Goal: Task Accomplishment & Management: Manage account settings

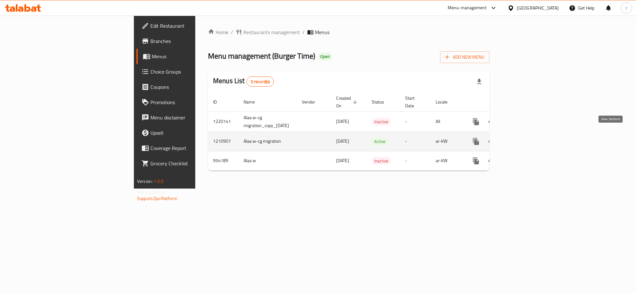
click at [526, 137] on icon "enhanced table" at bounding box center [522, 141] width 8 height 8
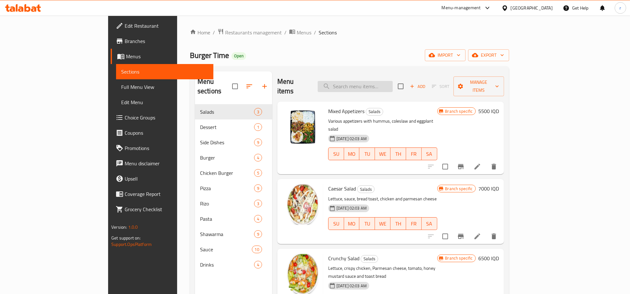
click at [392, 81] on input "search" at bounding box center [355, 86] width 75 height 11
paste input "Meat Shawrma Burger"
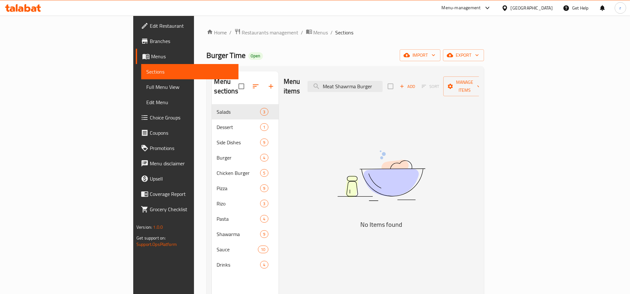
click at [322, 182] on div "Menu items Meat Shawrma Burger Add Sort Manage items No Items found" at bounding box center [379, 218] width 200 height 294
click at [212, 284] on div "Menu sections Salads 3 Dessert 1 Side Dishes 9 Burger 4 Chicken Burger 5 Pizza …" at bounding box center [245, 218] width 67 height 294
click at [343, 145] on div "Menu items Meat Shawrma Burger Add Sort Manage items No Items found" at bounding box center [379, 218] width 200 height 294
click at [383, 81] on input "Meat Shawrma Burger" at bounding box center [345, 86] width 75 height 11
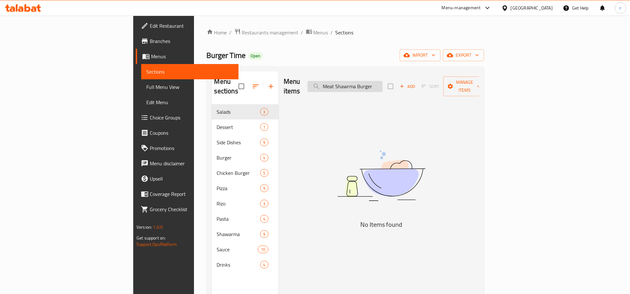
click at [383, 81] on input "Meat Shawrma Burger" at bounding box center [345, 86] width 75 height 11
type input "M"
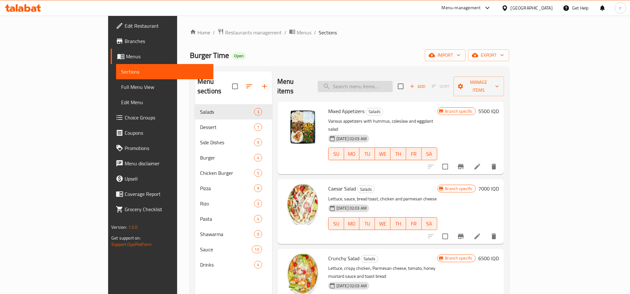
paste input "Meat Shawrma Burger"
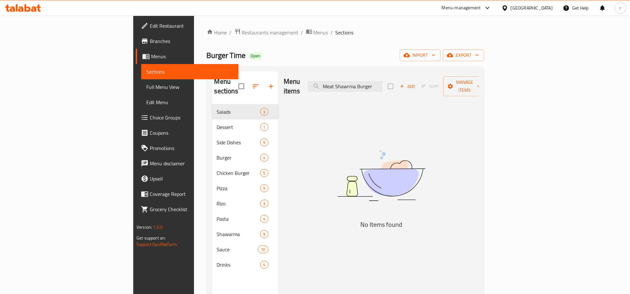
click at [390, 142] on img at bounding box center [381, 175] width 159 height 84
click at [313, 159] on div "Menu items Meat Shawrma Burger Add Sort Manage items No Items found" at bounding box center [379, 218] width 200 height 294
click at [383, 81] on input "Meat Shawrma Burger" at bounding box center [345, 86] width 75 height 11
type input "M"
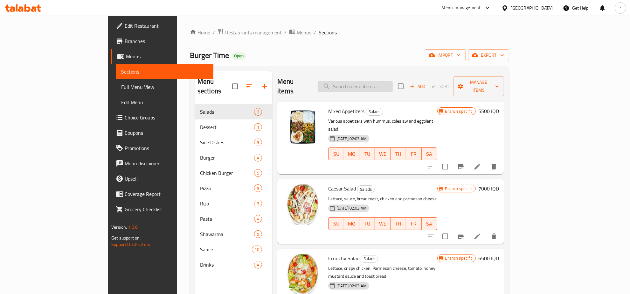
paste input "Meat Shawrma Burger"
type input "Meat Shawrma Burger"
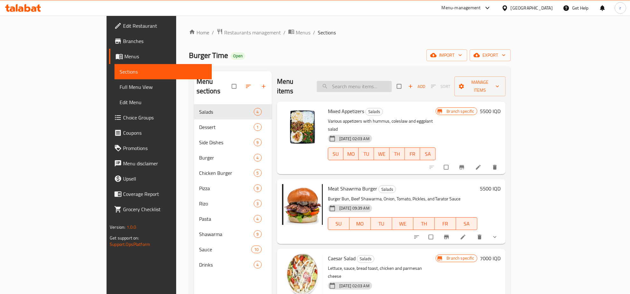
click at [392, 81] on input "search" at bounding box center [354, 86] width 75 height 11
paste input "Meat Shawrma Burger"
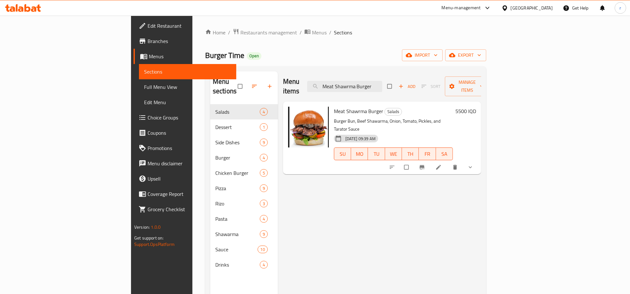
type input "Meat Shawrma Burger"
click at [442, 164] on icon at bounding box center [439, 167] width 6 height 6
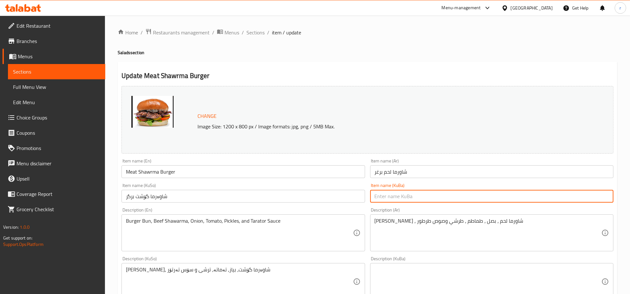
click at [404, 200] on input "text" at bounding box center [491, 196] width 243 height 13
click at [150, 198] on input "شاوەرما گۆشت برگر" at bounding box center [243, 196] width 243 height 13
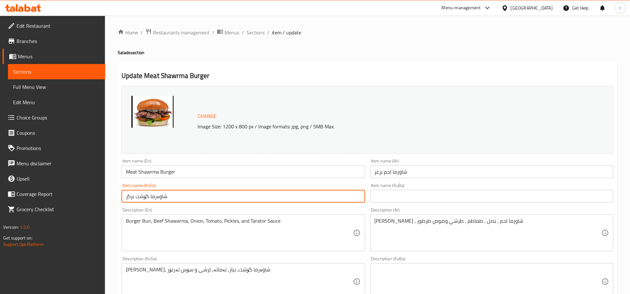
click at [150, 198] on input "شاوەرما گۆشت برگر" at bounding box center [243, 196] width 243 height 13
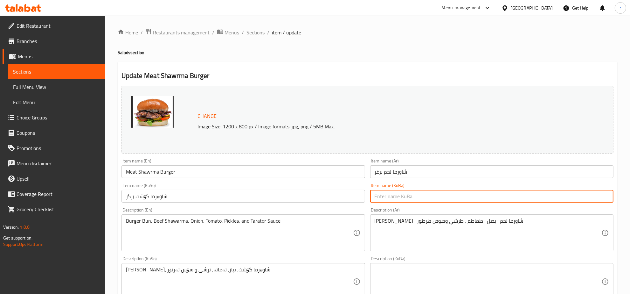
click at [420, 201] on input "text" at bounding box center [491, 196] width 243 height 13
click at [422, 198] on input "text" at bounding box center [491, 196] width 243 height 13
paste input "شاوەرما گۆشت برگر"
type input "شاوەرما گۆشت برگر"
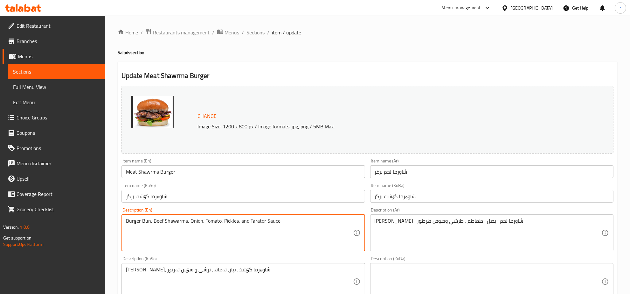
click at [239, 221] on textarea "Burger Bun, Beef Shawarma, Onion, Tomato, Pickles, and Tarator Sauce" at bounding box center [239, 233] width 227 height 30
type textarea "Burger Bun, Beef Shawarma, Onion, Tomato, Pickles and Tarator Sauce"
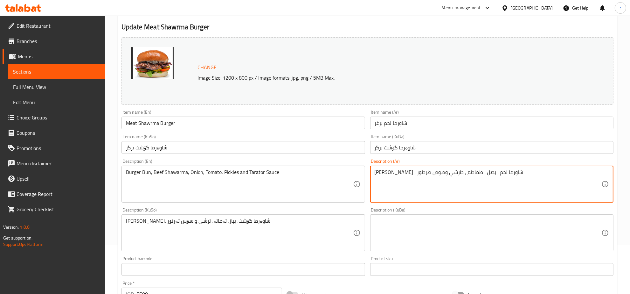
scroll to position [66, 0]
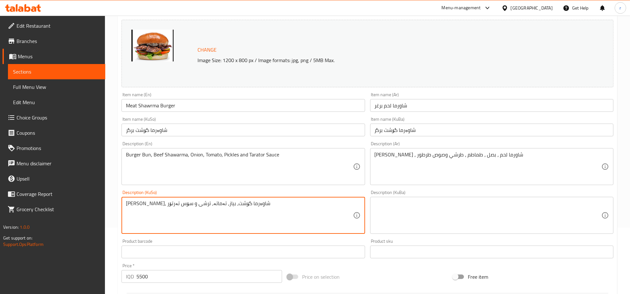
click at [192, 206] on textarea "صمون برگر، شاوەرما گۆشت، بیاز، تەماتە، ترشی و سۆس تەرتۆر" at bounding box center [239, 215] width 227 height 30
click at [420, 214] on textarea at bounding box center [488, 215] width 227 height 30
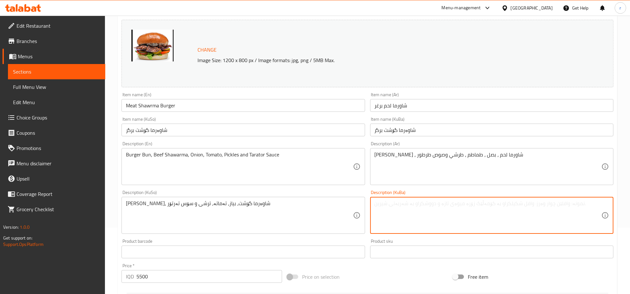
paste textarea "صمون برگر، شاوەرما گۆشت، بیاز، تەماتە، ترشی و سۆس تەرتۆر"
click at [471, 203] on textarea "صمون برگر، شاوەرما گۆشت، بیاز، تەماتە، ترشی و سۆس تەرتۆر" at bounding box center [488, 215] width 227 height 30
type textarea "صمون برگر، شاوەرما گۆشت، بیاز، تەماتە، ترشی و سۆس تەرتۆر"
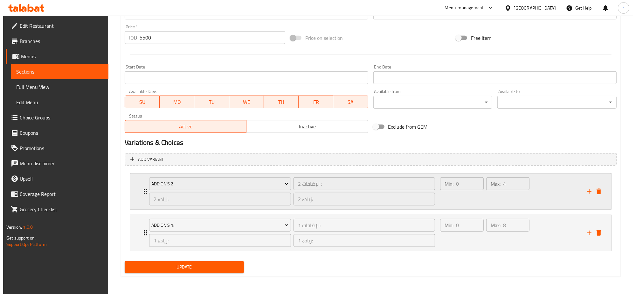
scroll to position [305, 0]
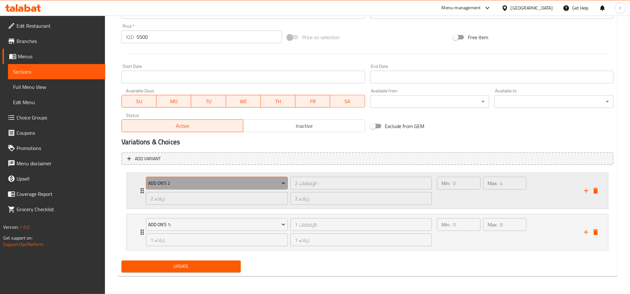
click at [284, 181] on icon "Expand" at bounding box center [283, 183] width 6 height 6
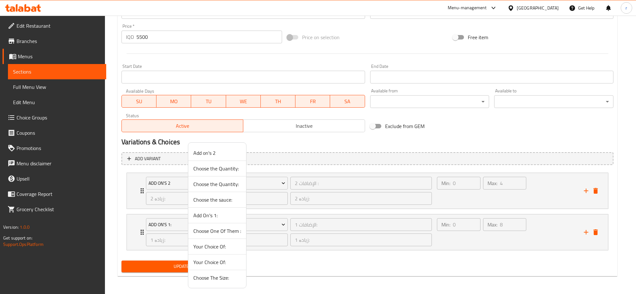
click at [307, 287] on div at bounding box center [318, 147] width 636 height 294
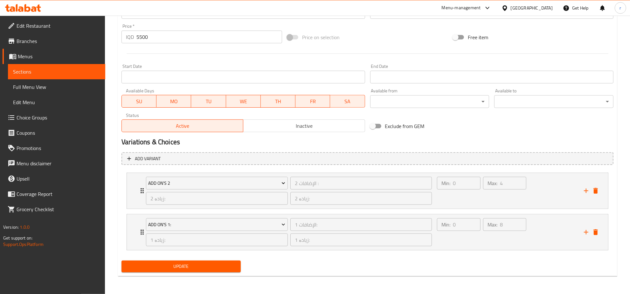
click at [323, 269] on div "Update" at bounding box center [367, 266] width 497 height 17
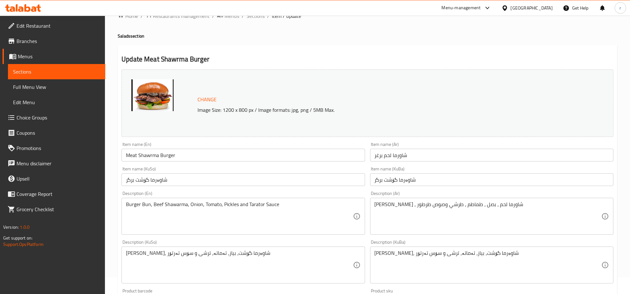
scroll to position [0, 0]
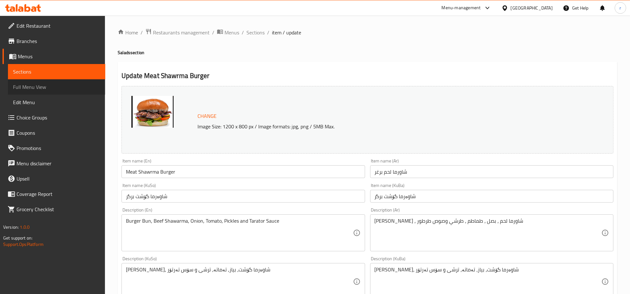
click at [60, 86] on span "Full Menu View" at bounding box center [56, 87] width 87 height 8
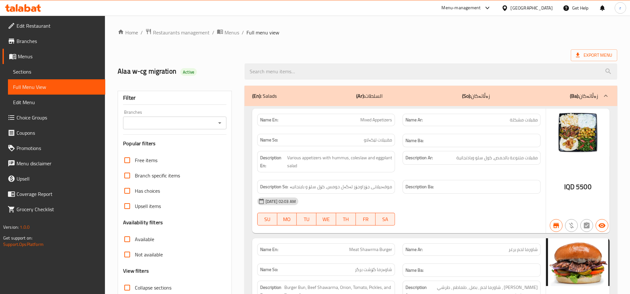
click at [217, 123] on icon "Open" at bounding box center [220, 123] width 8 height 8
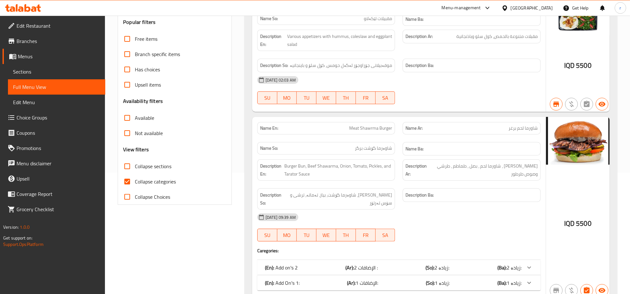
scroll to position [132, 0]
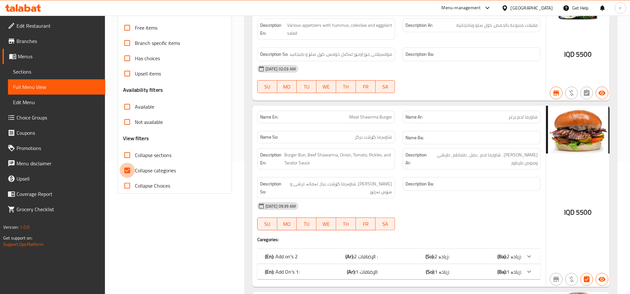
click at [126, 168] on input "Collapse categories" at bounding box center [127, 170] width 15 height 15
checkbox input "false"
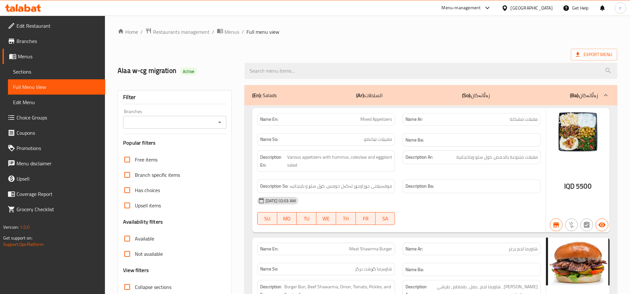
scroll to position [0, 0]
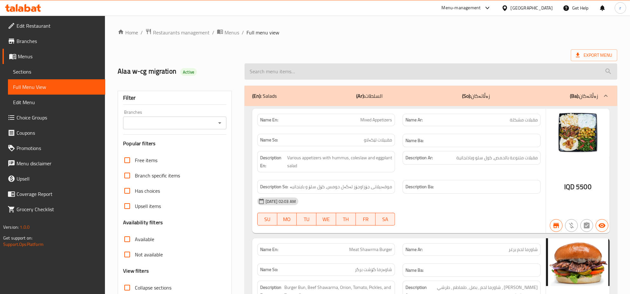
click at [375, 68] on input "search" at bounding box center [431, 71] width 373 height 16
paste input "Meat Shawrma Burger"
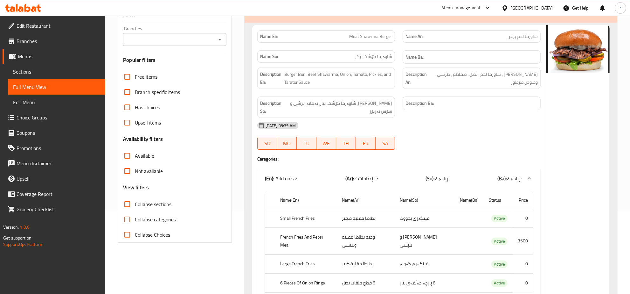
scroll to position [79, 0]
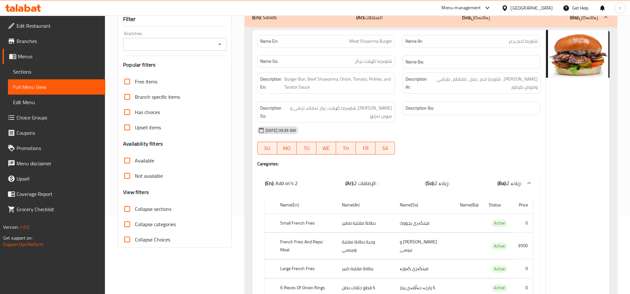
type input "Meat Shawrma Burger"
click at [449, 105] on h6 "Description Ba:" at bounding box center [472, 108] width 132 height 8
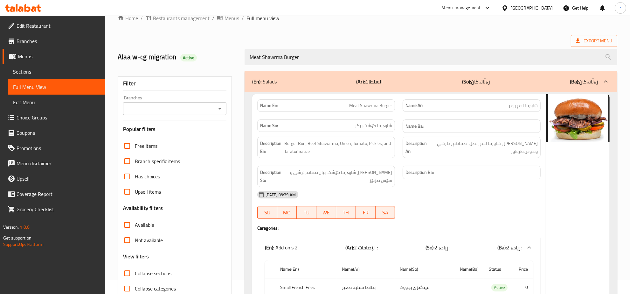
scroll to position [0, 0]
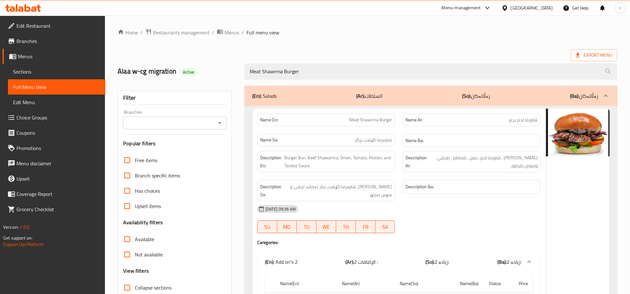
click at [32, 75] on span "Sections" at bounding box center [56, 72] width 87 height 8
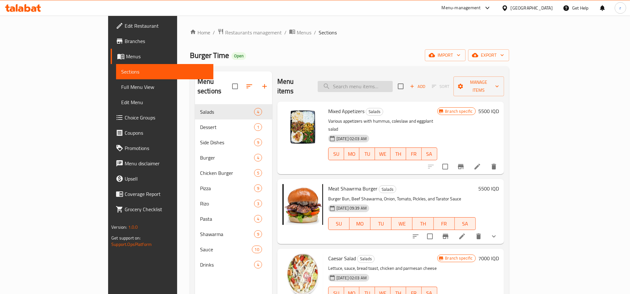
click at [393, 81] on input "search" at bounding box center [355, 86] width 75 height 11
paste input "Meat Shawrma Burger"
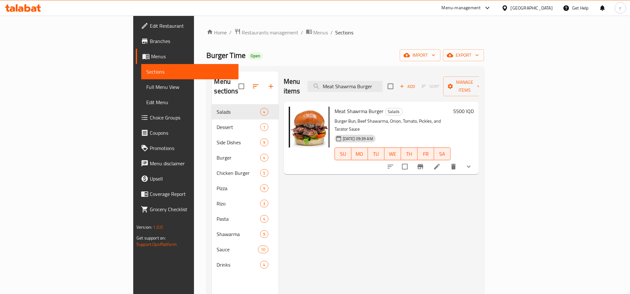
type input "Meat Shawrma Burger"
click at [441, 163] on icon at bounding box center [437, 167] width 8 height 8
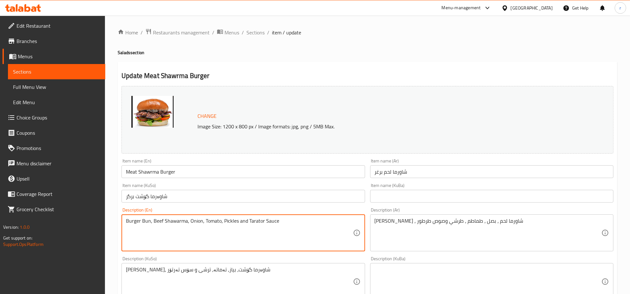
click at [292, 228] on textarea "Burger Bun, Beef Shawarma, Onion, Tomato, Pickles and Tarator Sauce" at bounding box center [239, 233] width 227 height 30
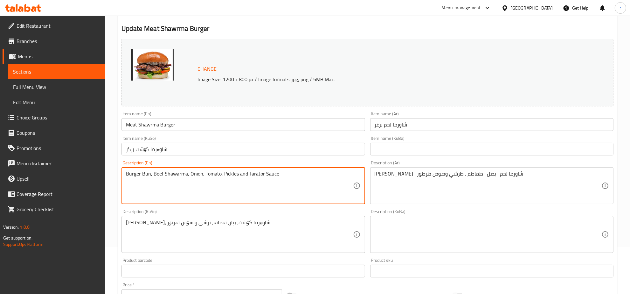
scroll to position [66, 0]
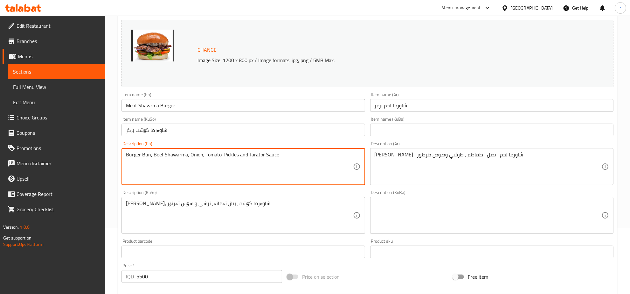
type textarea "Burger Bun, Beef Shawarma, Onion, Tomato, Pickles and Tarator Sauce"
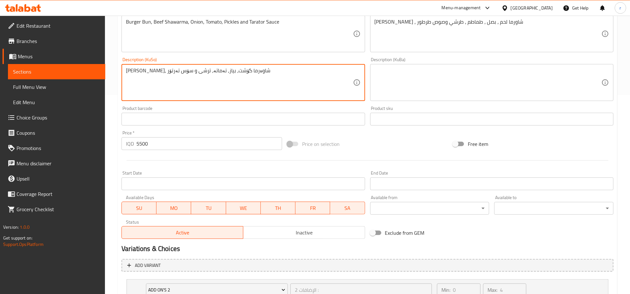
scroll to position [132, 0]
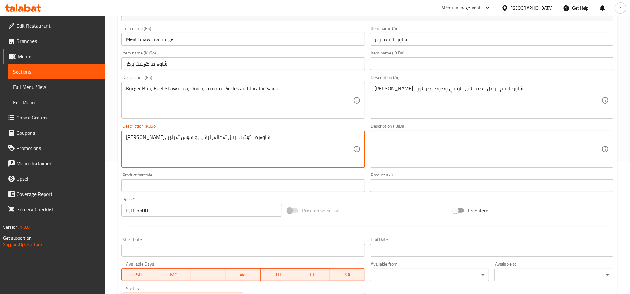
click at [181, 138] on textarea "صمون برگر، شاوەرما گۆشت، بیاز، تەماتە، ترشی و سۆس تەرتۆر" at bounding box center [239, 149] width 227 height 30
click at [379, 136] on textarea at bounding box center [488, 149] width 227 height 30
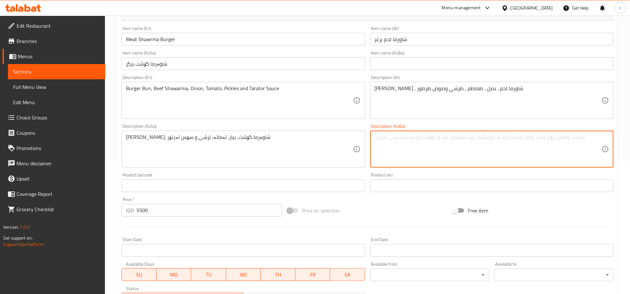
paste textarea "صمون برگر، شاوەرما گۆشت، بیاز، تەماتە، ترشی و سۆس تەرتۆر"
type textarea "صمون برگر، شاوەرما گۆشت، بیاز، تەماتە، ترشی و سۆس تەرتۆر"
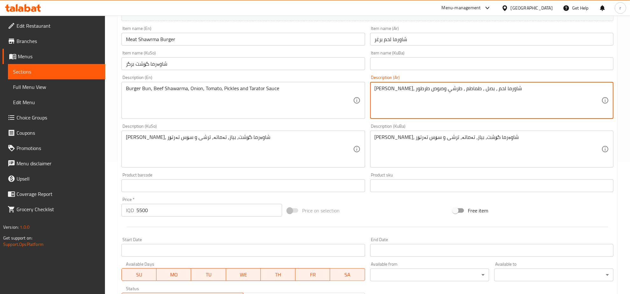
type textarea "صمون برغر، شاورما لحم ، بصل ، طماطم ، طرشي وصوص طرطور"
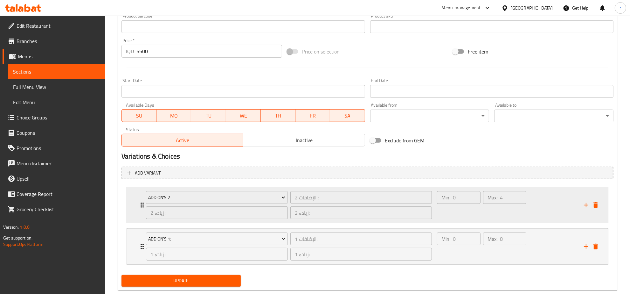
scroll to position [305, 0]
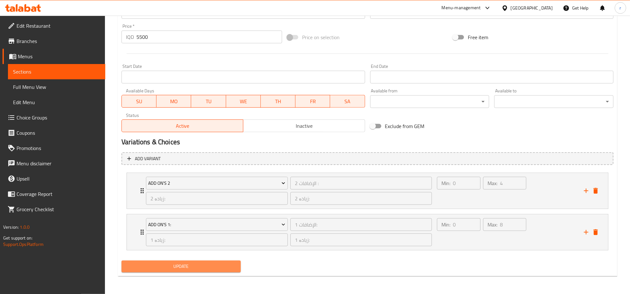
click at [221, 266] on span "Update" at bounding box center [181, 266] width 109 height 8
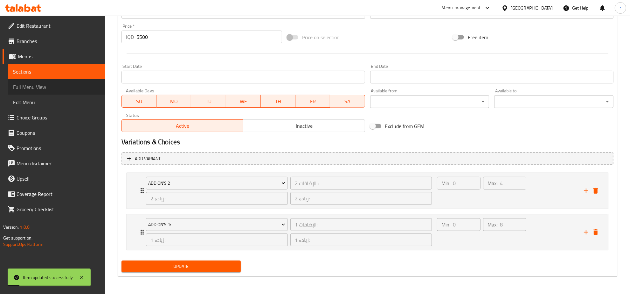
click at [60, 87] on span "Full Menu View" at bounding box center [56, 87] width 87 height 8
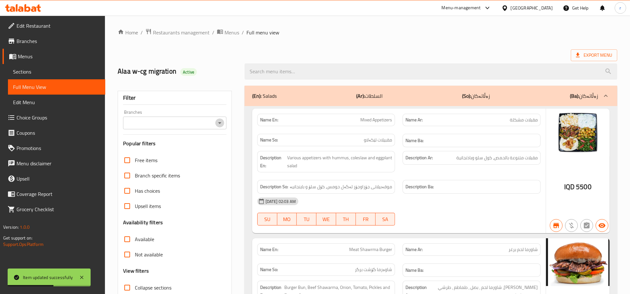
click at [217, 126] on icon "Open" at bounding box center [220, 123] width 8 height 8
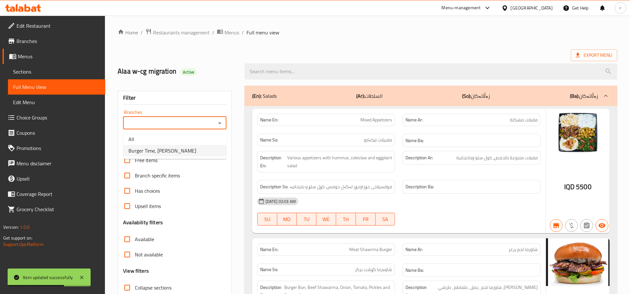
click at [214, 156] on ul "All Burger Time, Khanzad" at bounding box center [174, 145] width 103 height 28
click at [212, 154] on li "Burger Time, Khanzad" at bounding box center [174, 150] width 103 height 11
type input "Burger Time, Khanzad"
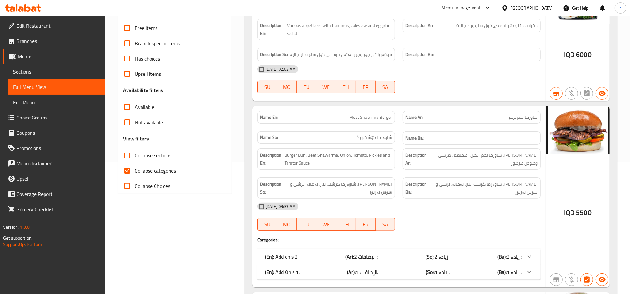
scroll to position [132, 0]
click at [125, 173] on input "Collapse categories" at bounding box center [127, 170] width 15 height 15
checkbox input "false"
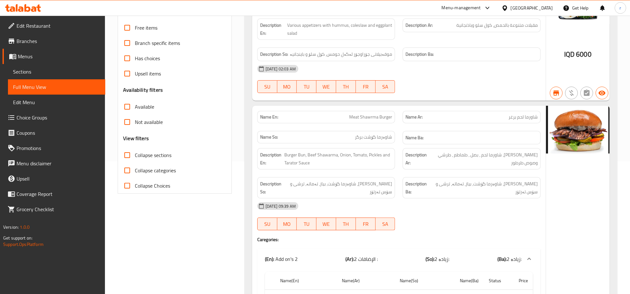
scroll to position [0, 0]
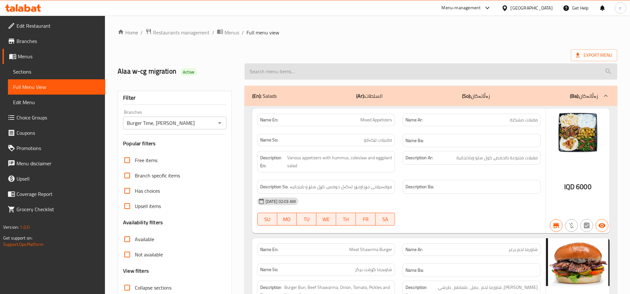
click at [356, 78] on input "search" at bounding box center [431, 71] width 373 height 16
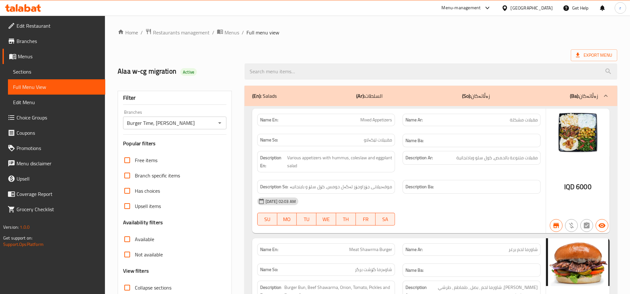
paste input "Meat Shawrma Burger"
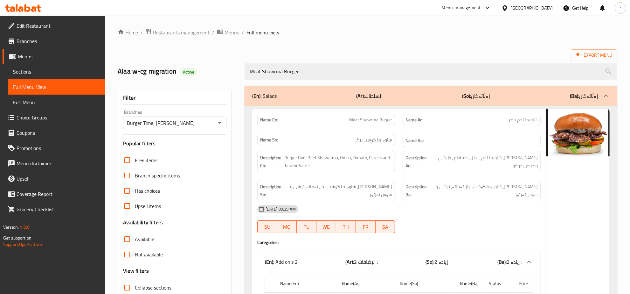
type input "Meat Shawrma Burger"
click at [462, 144] on h6 "Name Ba:" at bounding box center [472, 141] width 132 height 8
click at [478, 140] on h6 "Name Ba:" at bounding box center [472, 141] width 132 height 8
click at [45, 69] on span "Sections" at bounding box center [56, 72] width 87 height 8
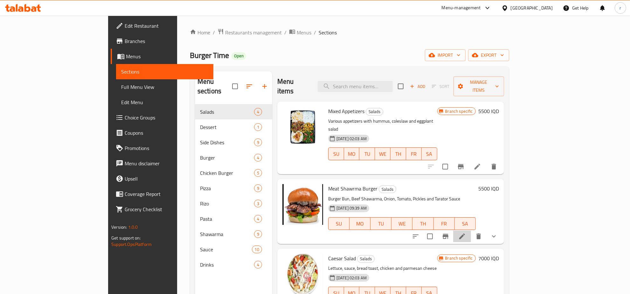
click at [471, 230] on li at bounding box center [462, 235] width 18 height 11
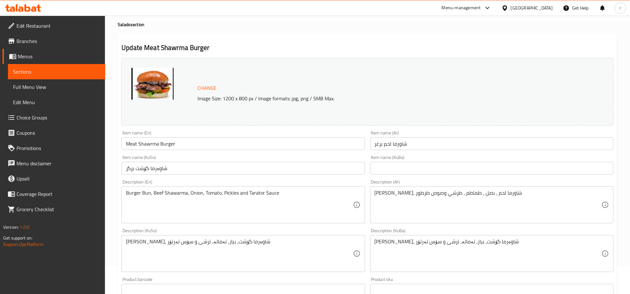
scroll to position [66, 0]
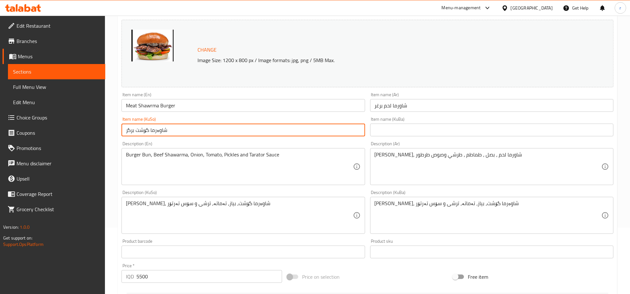
click at [150, 128] on input "شاوەرما گۆشت برگر" at bounding box center [243, 129] width 243 height 13
click at [414, 129] on input "text" at bounding box center [491, 129] width 243 height 13
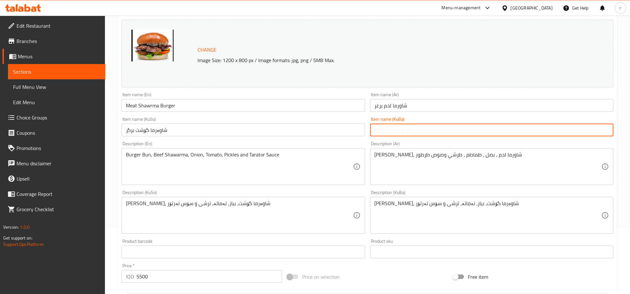
paste input "شاوەرما گۆشت برگر"
type input "شاوەرما گۆشت برگر"
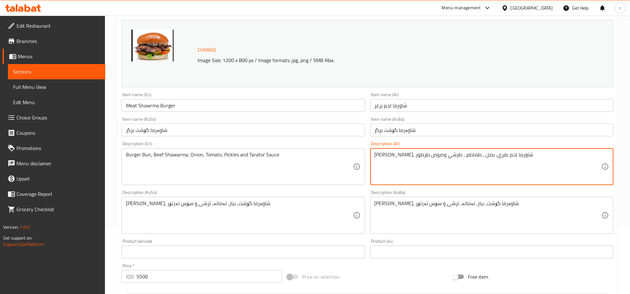
type textarea "صمون برغر، شاورما لحم بقري، بصل ، طماطم ، طرشي وصوص طرطور"
click at [464, 153] on textarea "صمون برغر، شاورما لحم بقري، بصل ، طماطم ، طرشي وصوص طرطور" at bounding box center [488, 166] width 227 height 30
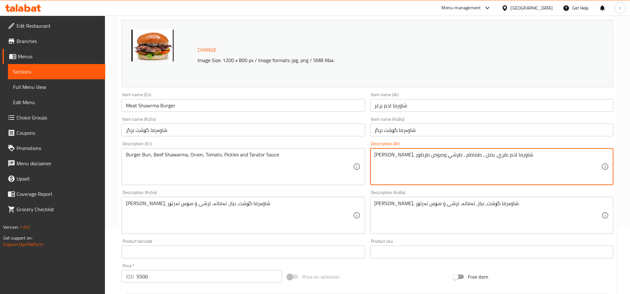
click at [448, 157] on textarea "صمون برغر، شاورما لحم بقري، بصل ، طماطم ، طرشي وصوص طرطور" at bounding box center [488, 166] width 227 height 30
drag, startPoint x: 455, startPoint y: 155, endPoint x: 475, endPoint y: 155, distance: 20.0
click at [475, 155] on textarea "صمون برغر، شاورما لحم بقري، بصل ، طماطم ، طرشي وصوص طرطور" at bounding box center [488, 166] width 227 height 30
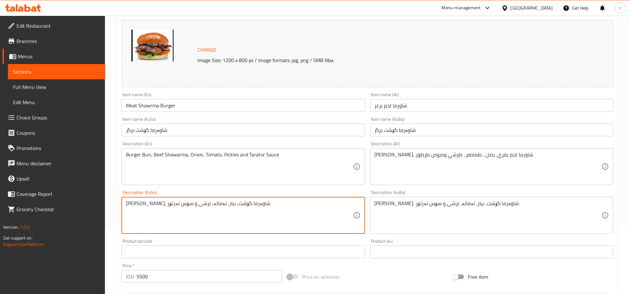
click at [208, 202] on textarea "صمون برگر، شاوەرما گۆشت، بیاز، تەماتە، ترشی و سۆس تەرتۆر" at bounding box center [239, 215] width 227 height 30
click at [190, 207] on textarea "صمون برگر، شاوەرما گۆشت، بیاز، تەماتە، ترشی و سۆس تەرتۆر" at bounding box center [239, 215] width 227 height 30
drag, startPoint x: 193, startPoint y: 202, endPoint x: 224, endPoint y: 204, distance: 30.6
click at [224, 204] on textarea "صمون برگر، شاوەرما گۆشت، بیاز، تەماتە، ترشی و سۆس تەرتۆر" at bounding box center [239, 215] width 227 height 30
paste textarea "گۆشتی مانگا"
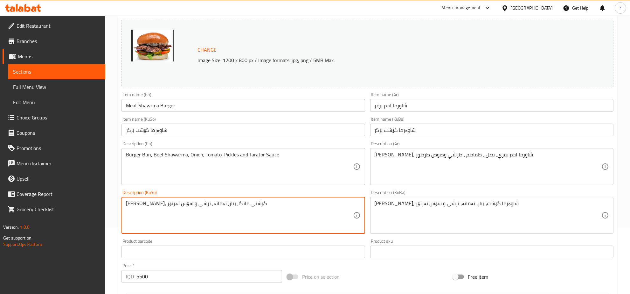
type textarea "صمون برگر، گۆشتی مانگا، بیاز، تەماتە، ترشی و سۆس تەرتۆر"
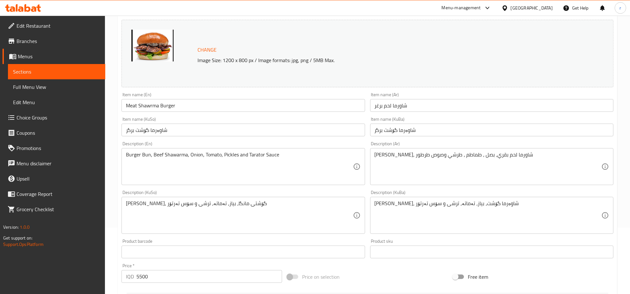
click at [200, 241] on div "Product barcode Product barcode" at bounding box center [243, 248] width 243 height 19
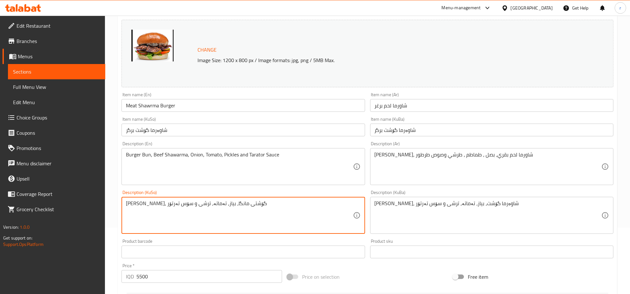
click at [197, 203] on textarea "صمون برگر، گۆشتی مانگا، بیاز، تەماتە، ترشی و سۆس تەرتۆر" at bounding box center [239, 215] width 227 height 30
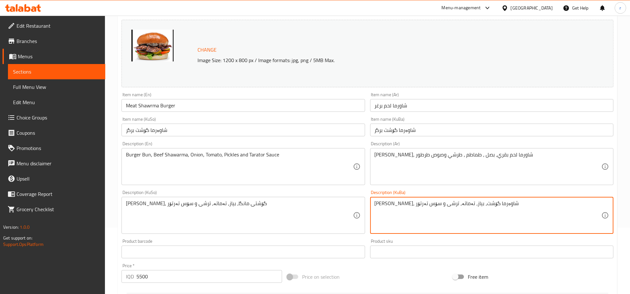
click at [424, 203] on textarea "صمون برگر، شاوەرما گۆشت، بیاز، تەماتە، ترشی و سۆس تەرتۆر" at bounding box center [488, 215] width 227 height 30
paste textarea "گۆشتی مانگا"
type textarea "صمون برگر، گۆشتی مانگا، بیاز، تەماتە، ترشی و سۆس تەرتۆر"
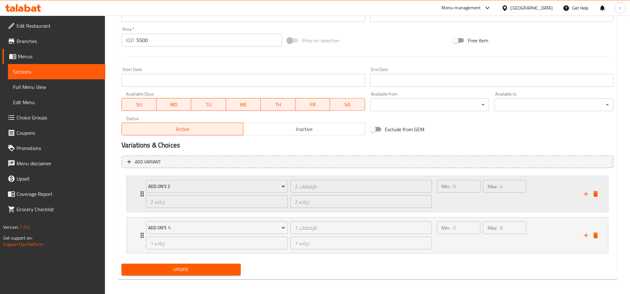
scroll to position [305, 0]
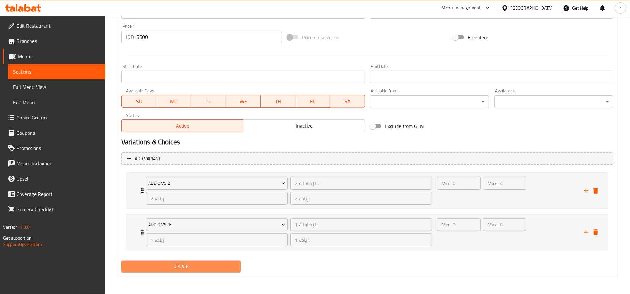
click at [201, 264] on span "Update" at bounding box center [181, 266] width 109 height 8
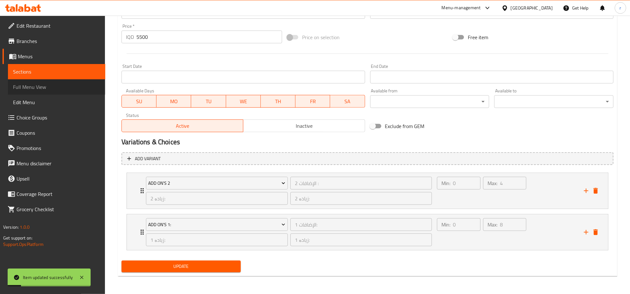
click at [36, 93] on link "Full Menu View" at bounding box center [56, 86] width 97 height 15
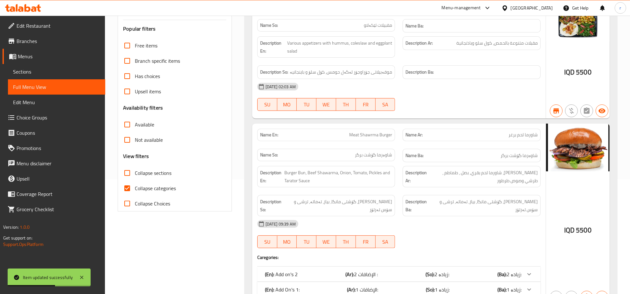
scroll to position [40, 0]
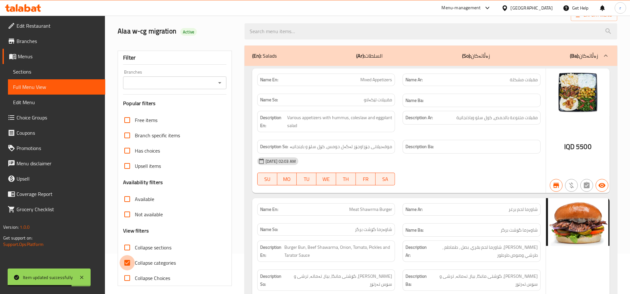
click at [129, 260] on input "Collapse categories" at bounding box center [127, 262] width 15 height 15
checkbox input "false"
click at [218, 86] on icon "Open" at bounding box center [220, 83] width 8 height 8
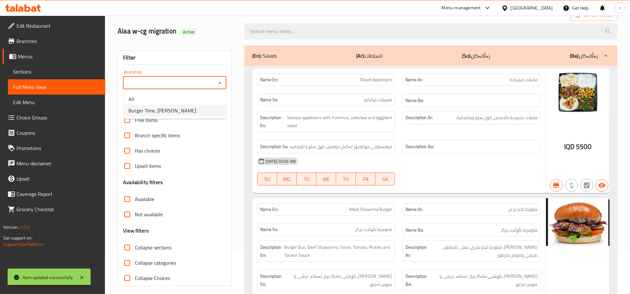
click at [209, 116] on ul "All Burger Time, Khanzad" at bounding box center [174, 105] width 103 height 28
click at [212, 109] on li "Burger Time, Khanzad" at bounding box center [174, 110] width 103 height 11
type input "Burger Time, Khanzad"
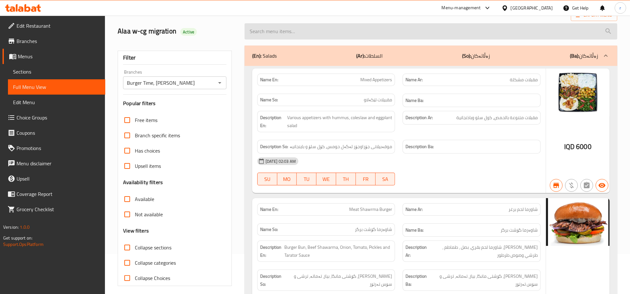
click at [361, 31] on input "search" at bounding box center [431, 31] width 373 height 16
paste input "Meat Shawrma Burger"
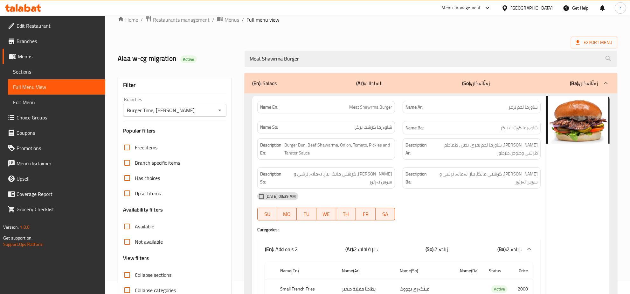
scroll to position [79, 0]
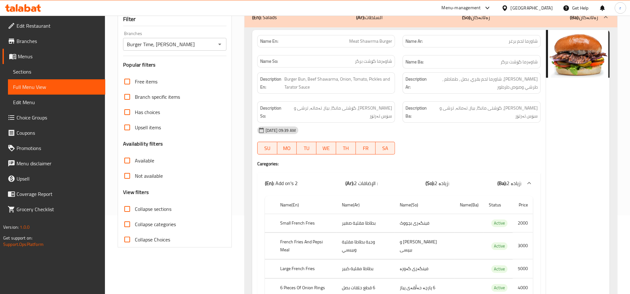
type input "Meat Shawrma Burger"
click at [134, 211] on input "Collapse sections" at bounding box center [127, 208] width 15 height 15
checkbox input "true"
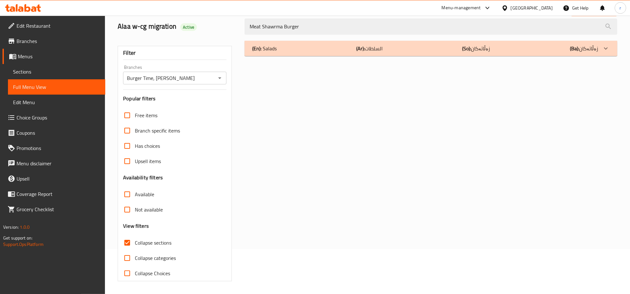
scroll to position [45, 0]
click at [327, 51] on div "(En): Salads (Ar): السلطات (So): زەڵاتەکان (Ba): زەڵاتەکان" at bounding box center [425, 49] width 346 height 8
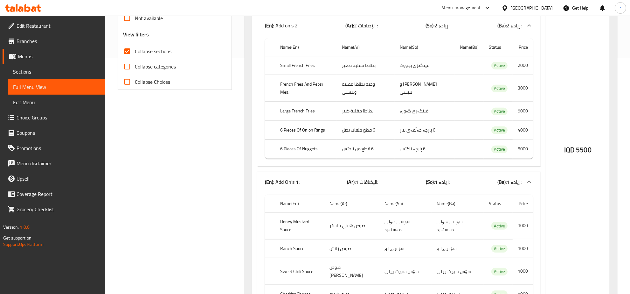
scroll to position [212, 0]
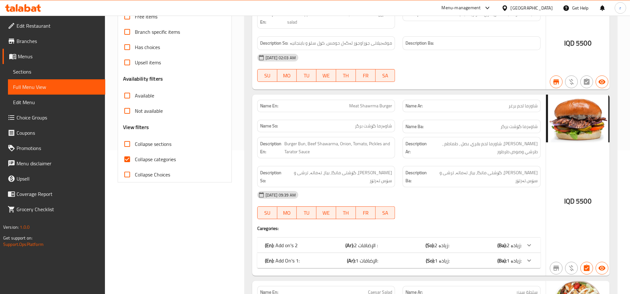
scroll to position [132, 0]
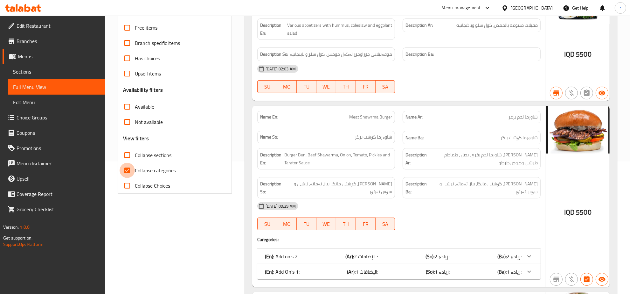
click at [124, 171] on input "Collapse categories" at bounding box center [127, 170] width 15 height 15
checkbox input "false"
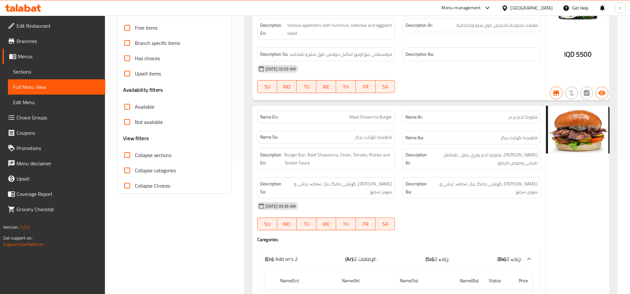
click at [129, 156] on input "Collapse sections" at bounding box center [127, 154] width 15 height 15
checkbox input "true"
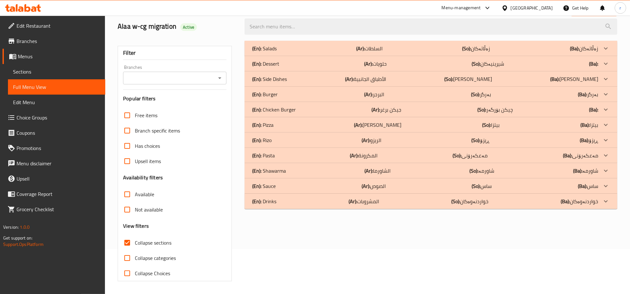
scroll to position [0, 0]
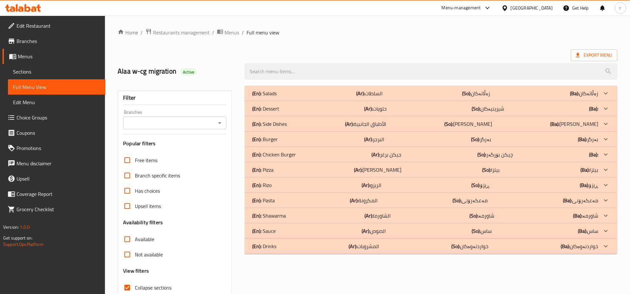
click at [445, 96] on div "(En): Salads (Ar): السلطات (So): زەڵاتەکان (Ba): زەڵاتەکان" at bounding box center [425, 93] width 346 height 8
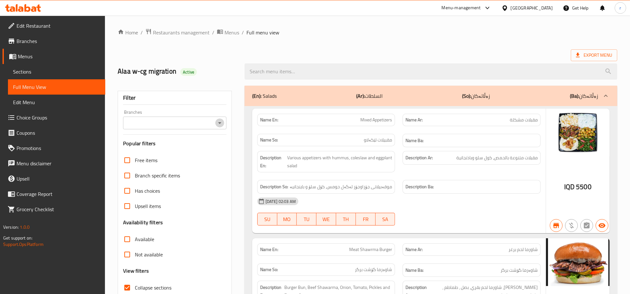
click at [216, 126] on icon "Open" at bounding box center [220, 123] width 8 height 8
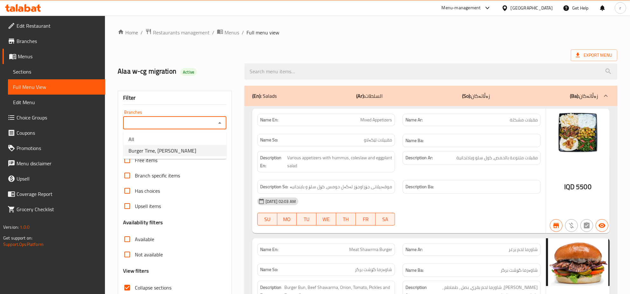
click at [199, 149] on li "Burger Time, Khanzad" at bounding box center [174, 150] width 103 height 11
type input "Burger Time, Khanzad"
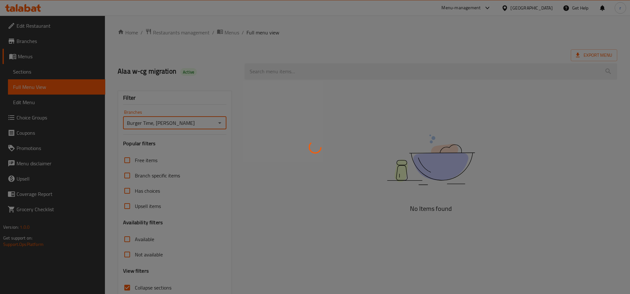
click at [270, 71] on div at bounding box center [315, 147] width 630 height 294
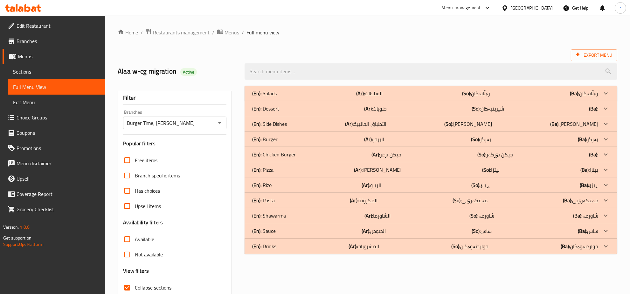
click at [284, 90] on div "(En): Salads (Ar): السلطات (So): زەڵاتەکان (Ba): زەڵاتەکان" at bounding box center [425, 93] width 346 height 8
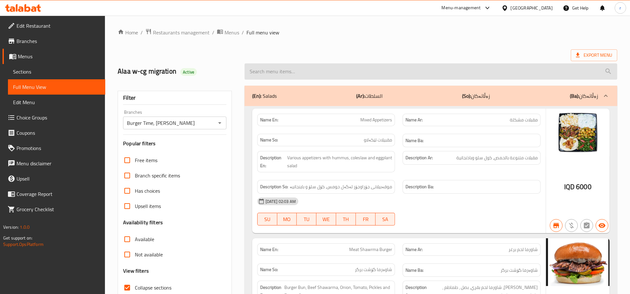
click at [283, 72] on input "search" at bounding box center [431, 71] width 373 height 16
paste input "Meat Shawrma Burger"
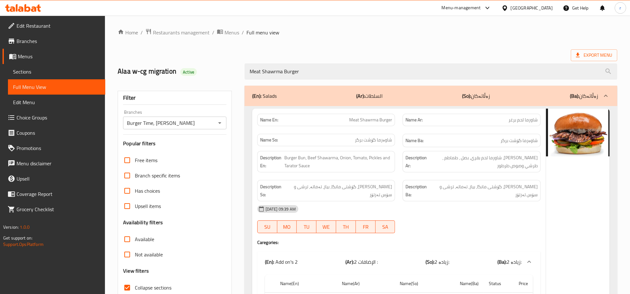
type input "Meat Shawrma Burger"
click at [227, 98] on div "Filter Branches Burger Time, Khanzad Branches Popular filters Free items Branch…" at bounding box center [175, 208] width 114 height 235
click at [363, 50] on div "Export Menu" at bounding box center [368, 55] width 500 height 12
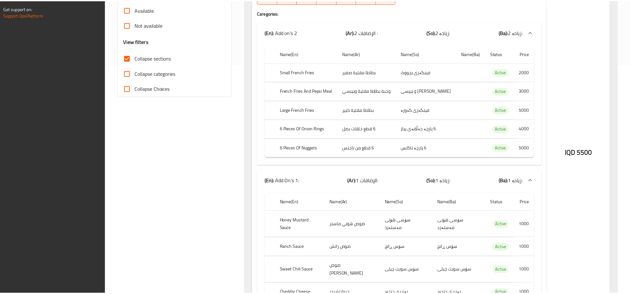
scroll to position [344, 0]
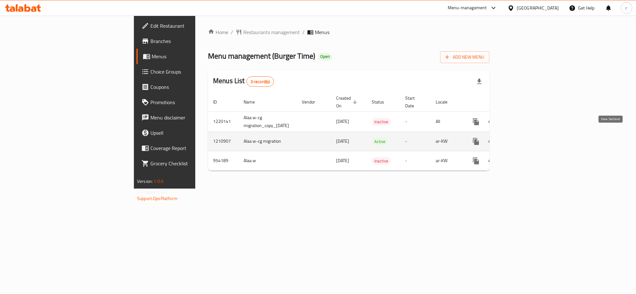
click at [526, 137] on icon "enhanced table" at bounding box center [522, 141] width 8 height 8
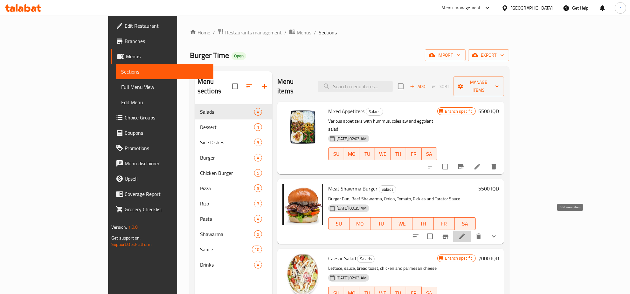
click at [466, 232] on icon at bounding box center [463, 236] width 8 height 8
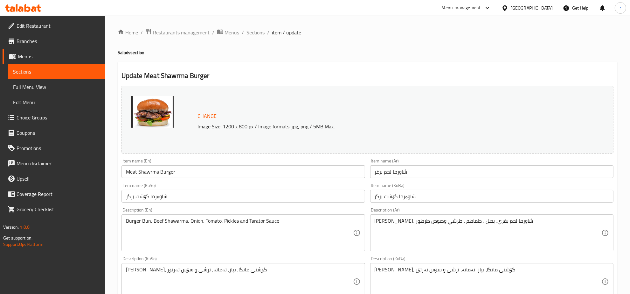
type input "الإضافات 2 :"
type input "زیادە 2:"
type input "0"
type input "4"
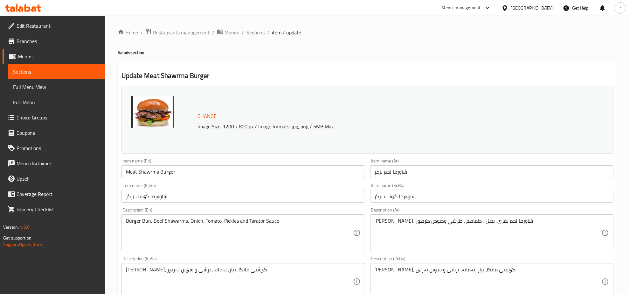
type input "الإضافات 1:"
type input "زیادە 1:"
type input "0"
type input "8"
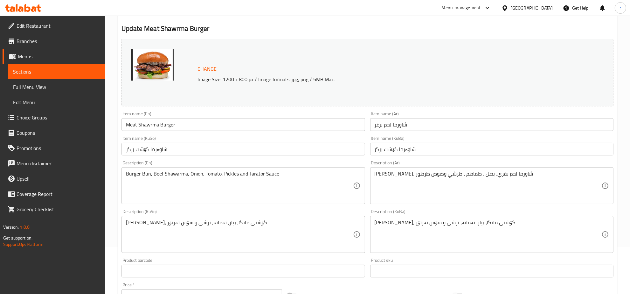
scroll to position [66, 0]
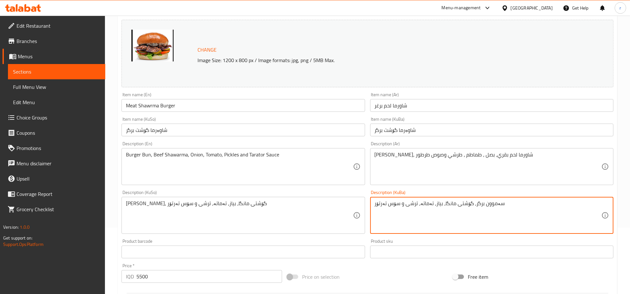
click at [443, 204] on textarea "سەموون برگر، گۆشتی مانگا، بیاز، تەماتە، ترشی و سۆس تەرتۆر" at bounding box center [488, 215] width 227 height 30
type textarea "سەموون برگر، گۆشتی مانگا، بیاز، تەماتە، ترشی و سۆس تەرتۆر"
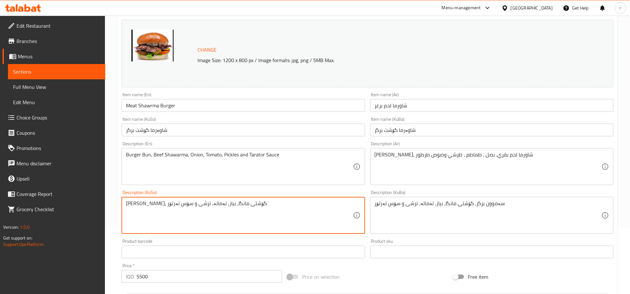
click at [179, 201] on textarea "صمون برگر، گۆشتی مانگا، بیاز، تەماتە، ترشی و سۆس تەرتۆر" at bounding box center [239, 215] width 227 height 30
paste textarea "ەمو"
type textarea "سەموون برگر، گۆشتی مانگا، بیاز، تەماتە، ترشی و سۆس تەرتۆر"
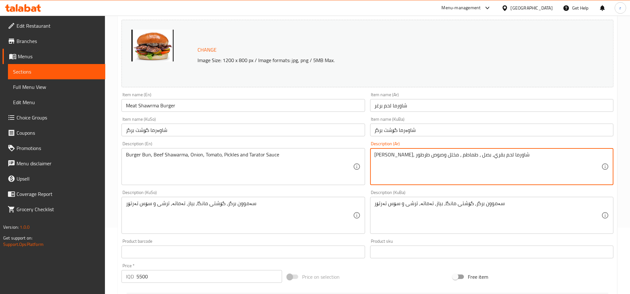
type textarea "صمون برغر، شاورما لحم بقري، بصل ، طماطم ، مخلل وصوص طرطور"
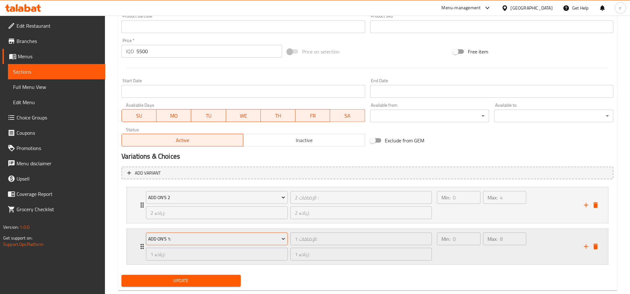
scroll to position [305, 0]
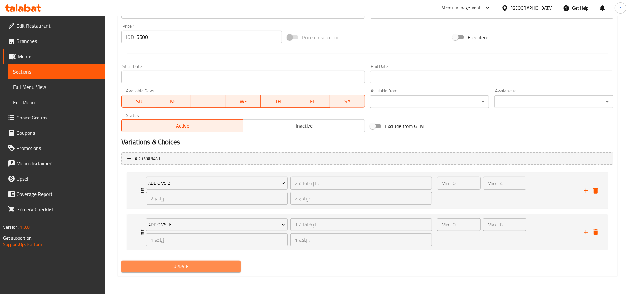
click at [199, 264] on span "Update" at bounding box center [181, 266] width 109 height 8
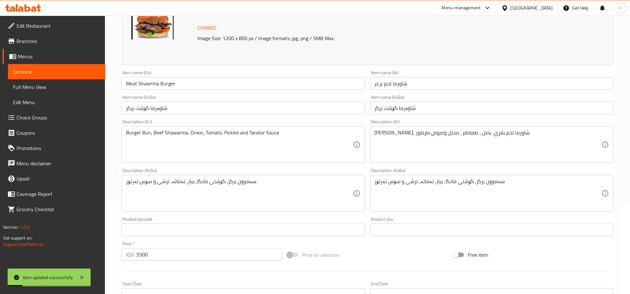
scroll to position [40, 0]
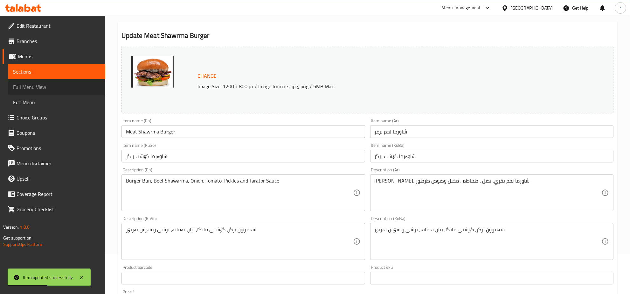
click at [67, 88] on span "Full Menu View" at bounding box center [56, 87] width 87 height 8
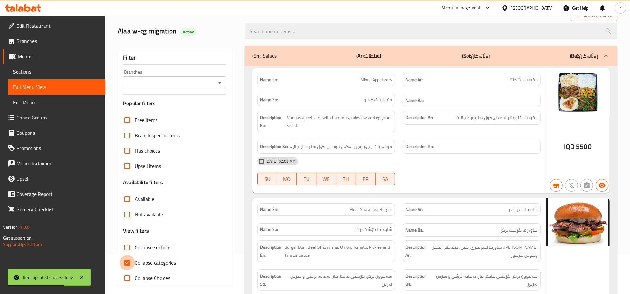
click at [129, 262] on input "Collapse categories" at bounding box center [127, 262] width 15 height 15
checkbox input "false"
click at [221, 83] on icon "Open" at bounding box center [220, 83] width 8 height 8
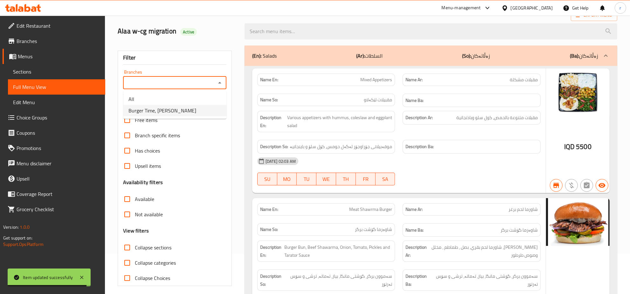
click at [206, 110] on li "Burger Time, Khanzad" at bounding box center [174, 110] width 103 height 11
type input "Burger Time, Khanzad"
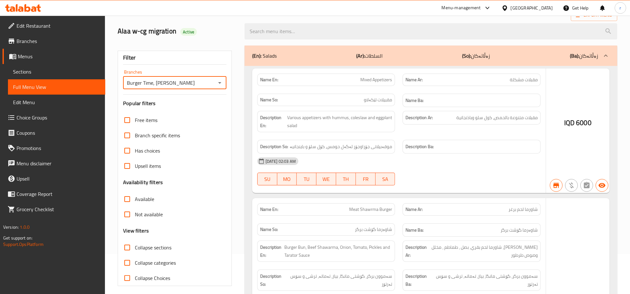
click at [268, 32] on div at bounding box center [315, 147] width 630 height 294
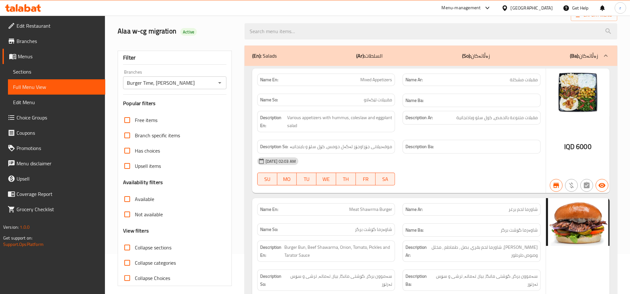
click at [268, 32] on input "search" at bounding box center [431, 31] width 373 height 16
paste input "Meat Shawrma Burger"
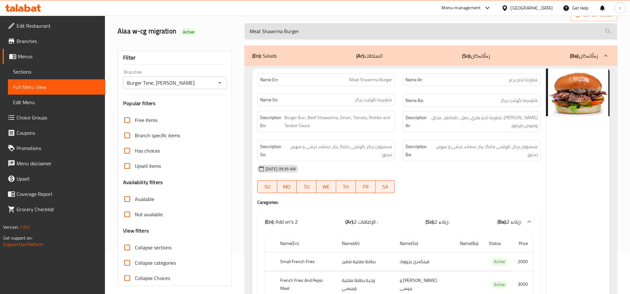
click at [326, 34] on input "Meat Shawrma Burger" at bounding box center [431, 31] width 373 height 16
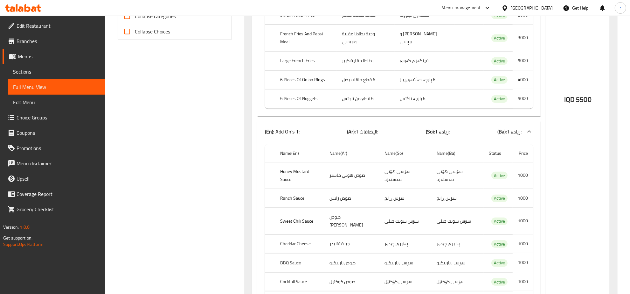
scroll to position [305, 0]
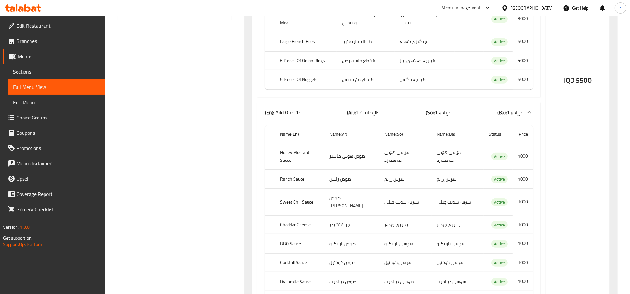
type input "Meat Shawrma Burger"
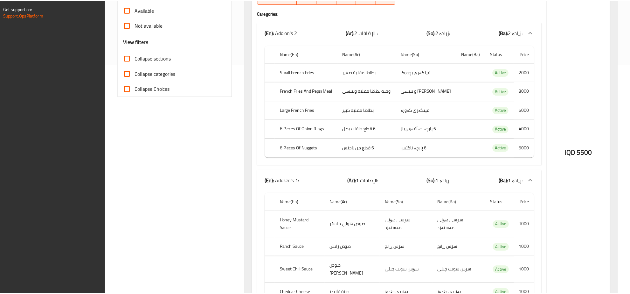
scroll to position [344, 0]
